Goal: Information Seeking & Learning: Learn about a topic

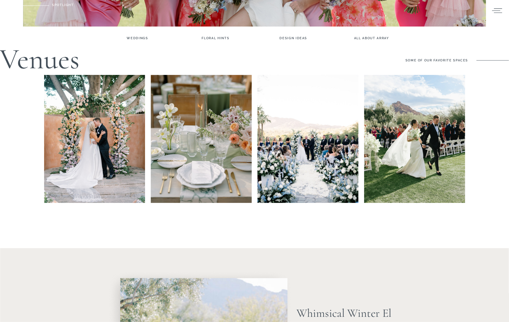
scroll to position [269, 0]
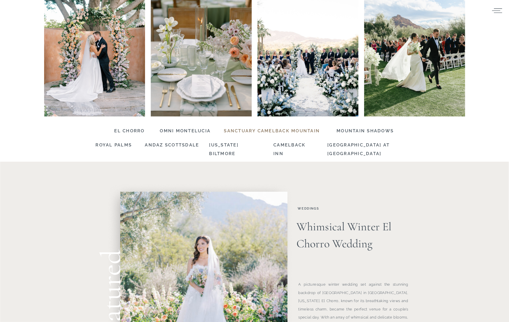
click at [296, 130] on h3 "Sanctuary camelback mountain" at bounding box center [273, 130] width 99 height 6
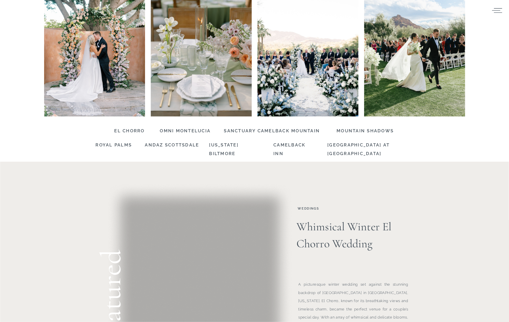
scroll to position [269, 0]
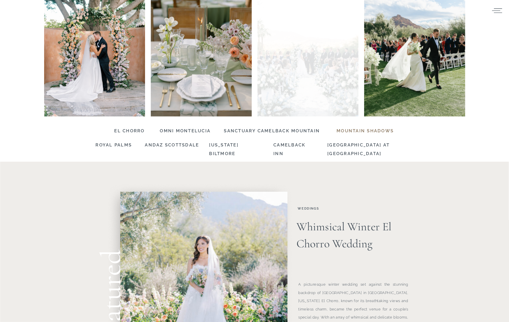
click at [360, 127] on h3 "Mountain Shadows" at bounding box center [366, 130] width 58 height 6
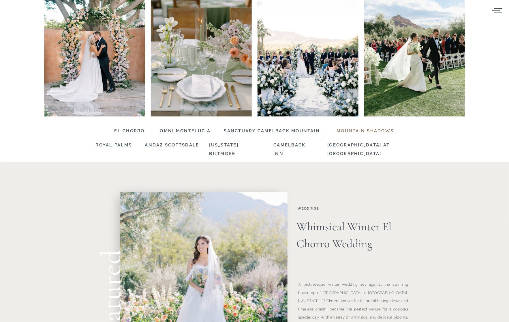
scroll to position [269, 0]
click at [289, 132] on h3 "Sanctuary camelback mountain" at bounding box center [273, 130] width 99 height 6
click at [370, 129] on h3 "Mountain Shadows" at bounding box center [366, 130] width 58 height 6
click at [265, 130] on h3 "Sanctuary camelback mountain" at bounding box center [273, 130] width 99 height 6
